Goal: Task Accomplishment & Management: Use online tool/utility

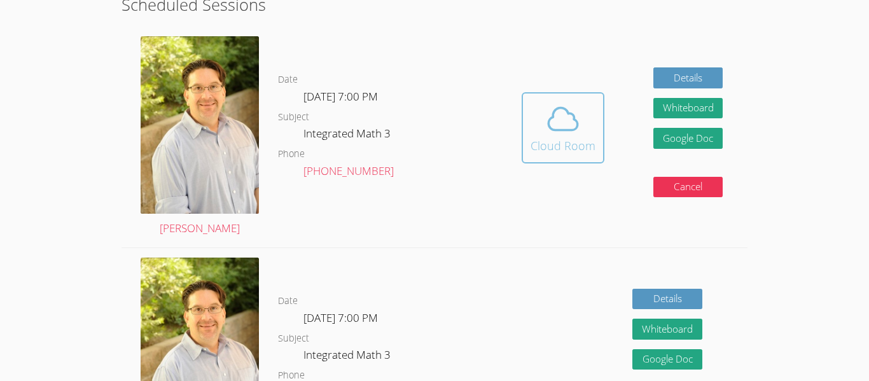
scroll to position [297, 0]
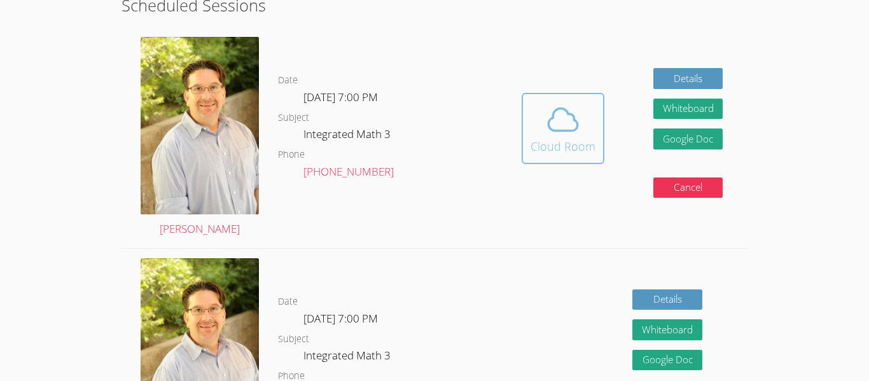
click at [554, 144] on div "Cloud Room" at bounding box center [563, 146] width 65 height 18
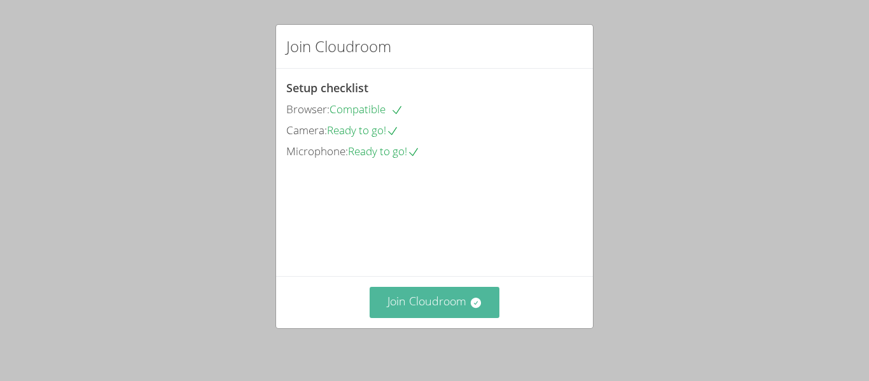
click at [429, 292] on button "Join Cloudroom" at bounding box center [435, 302] width 130 height 31
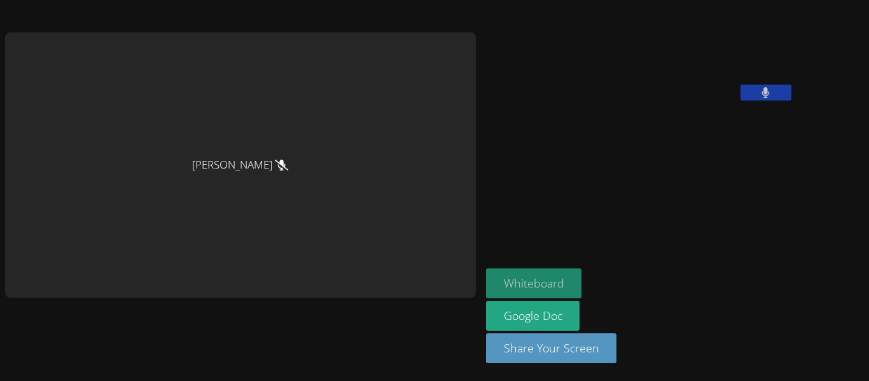
click at [486, 277] on button "Whiteboard" at bounding box center [534, 284] width 96 height 30
